Goal: Navigation & Orientation: Find specific page/section

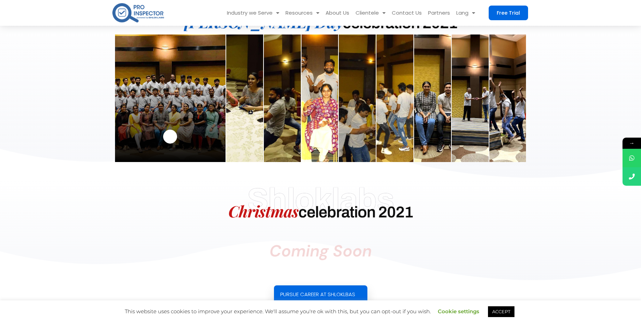
scroll to position [440, 0]
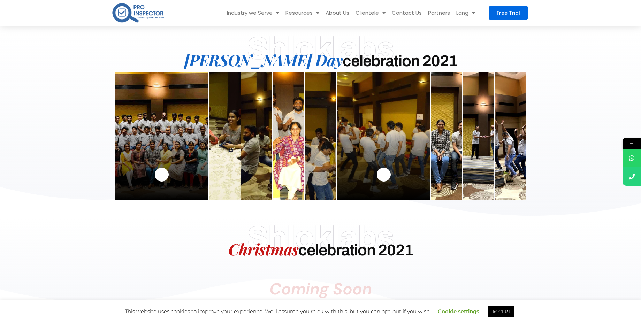
click at [373, 149] on label at bounding box center [384, 137] width 94 height 128
click at [0, 0] on input "radio" at bounding box center [0, 0] width 0 height 0
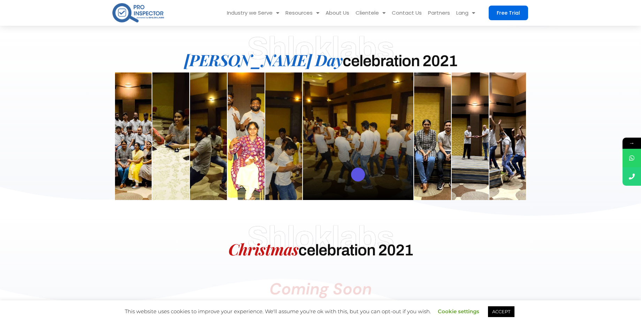
click at [359, 173] on link "pupup-button" at bounding box center [358, 175] width 14 height 14
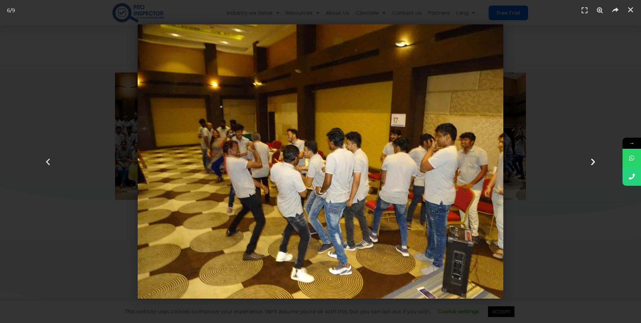
click at [593, 161] on icon "Next slide" at bounding box center [593, 161] width 9 height 9
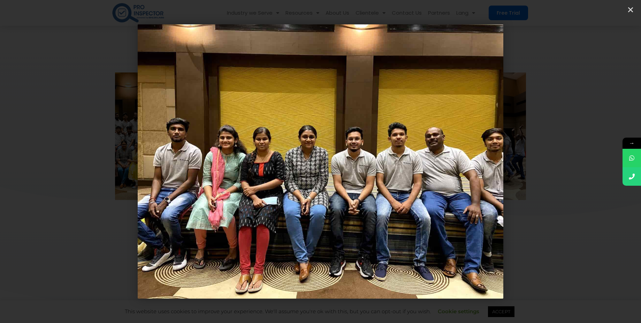
click at [593, 163] on icon "Next slide" at bounding box center [593, 161] width 9 height 9
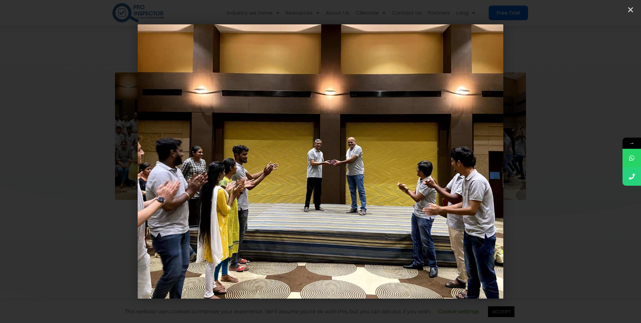
click at [593, 163] on icon "Next slide" at bounding box center [593, 161] width 9 height 9
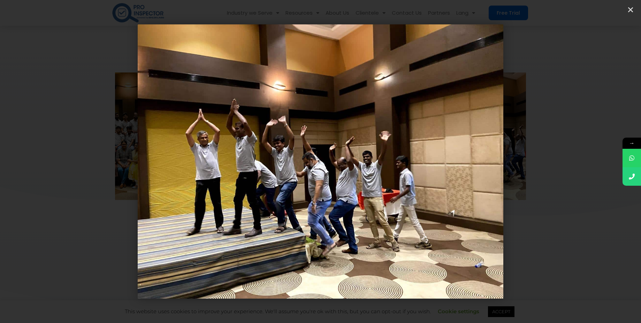
click at [593, 163] on icon "Next slide" at bounding box center [593, 161] width 9 height 9
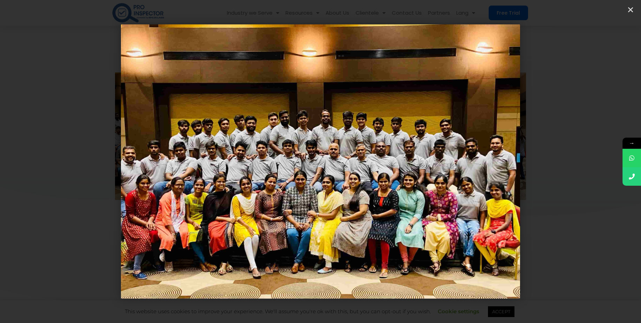
click at [593, 163] on icon "Next slide" at bounding box center [593, 161] width 9 height 9
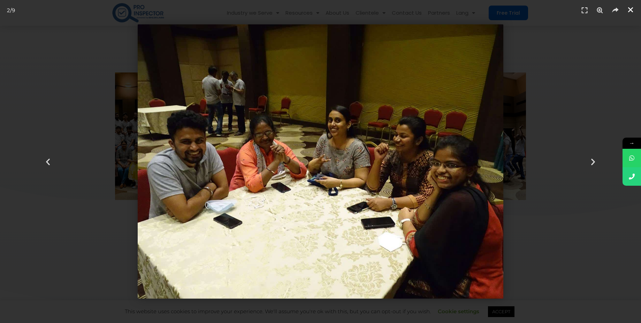
click at [631, 11] on icon "Close (Esc)" at bounding box center [631, 9] width 7 height 7
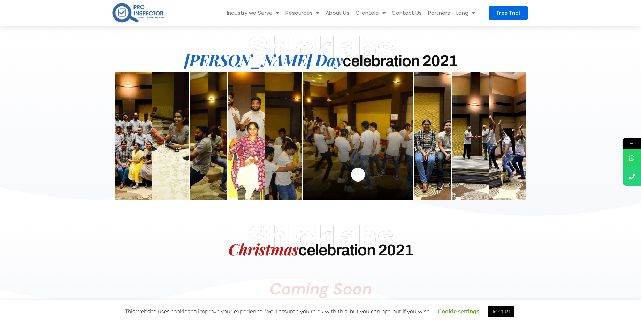
scroll to position [734, 0]
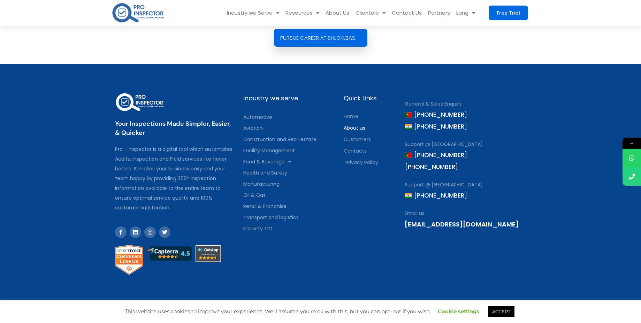
click at [353, 129] on span "About us" at bounding box center [355, 128] width 22 height 10
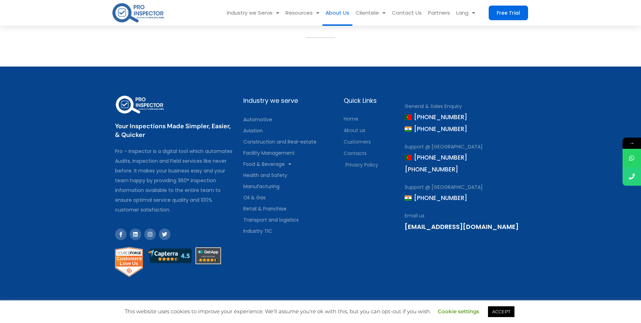
scroll to position [823, 0]
